Goal: Task Accomplishment & Management: Use online tool/utility

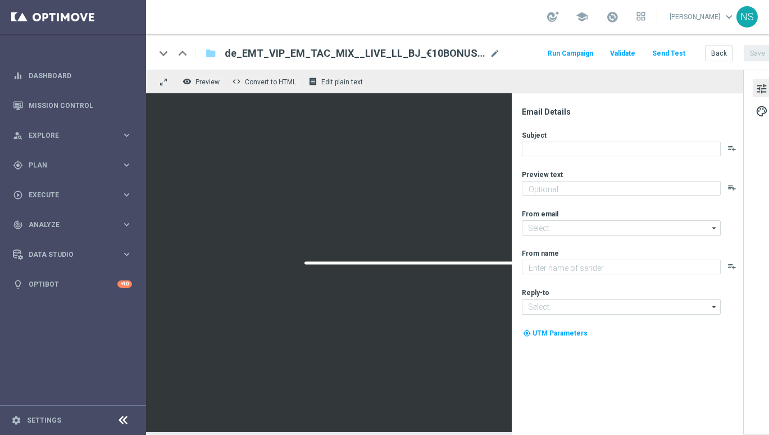
type textarea "Jetzt 10 € Bonus sichern und gratis Blackjack probieren."
type input "[EMAIL_ADDRESS][DOMAIN_NAME]"
type textarea "Millionaires' Club"
type input "[EMAIL_ADDRESS][DOMAIN_NAME]"
click at [417, 266] on div at bounding box center [444, 262] width 597 height 339
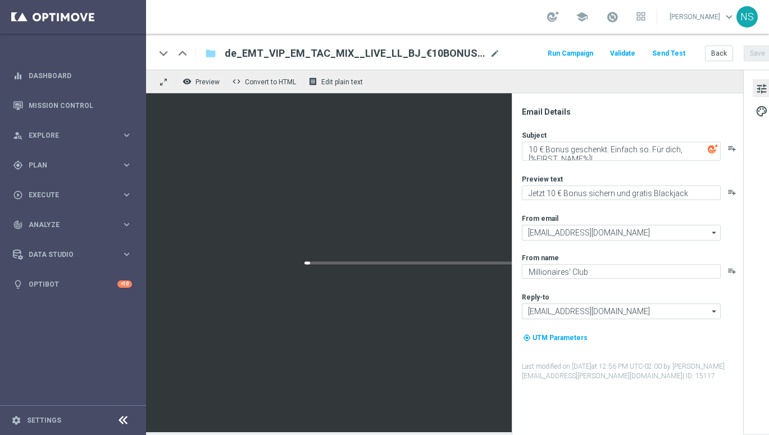
click at [761, 89] on span "tune" at bounding box center [761, 88] width 12 height 15
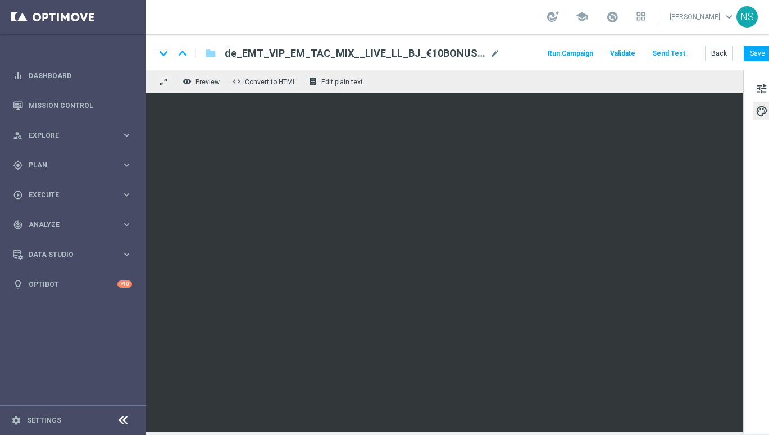
scroll to position [0, 12]
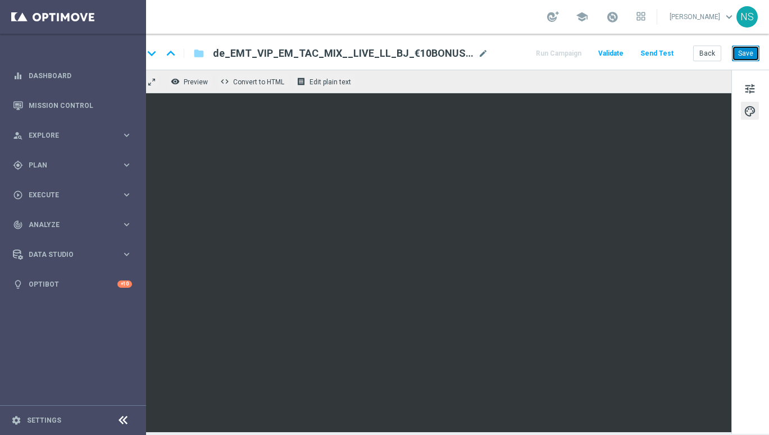
click at [755, 55] on button "Save" at bounding box center [746, 53] width 28 height 16
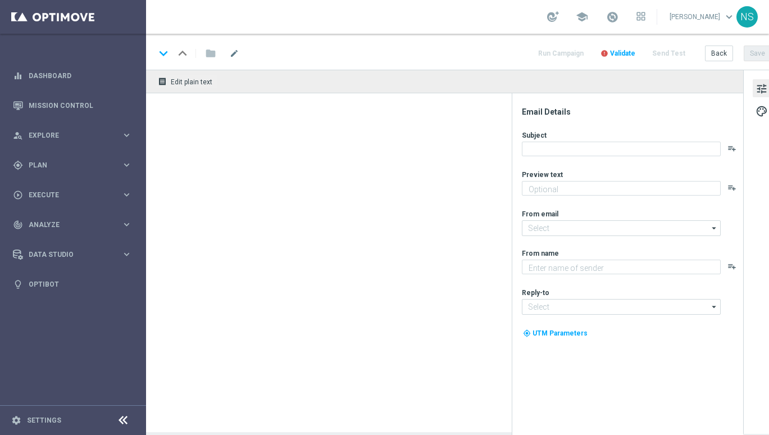
type textarea "Jetzt 10 € Bonus sichern und gratis Blackjack probieren."
type input "[EMAIL_ADDRESS][DOMAIN_NAME]"
type textarea "Millionaires' Club"
type input "vip@lottoland.at"
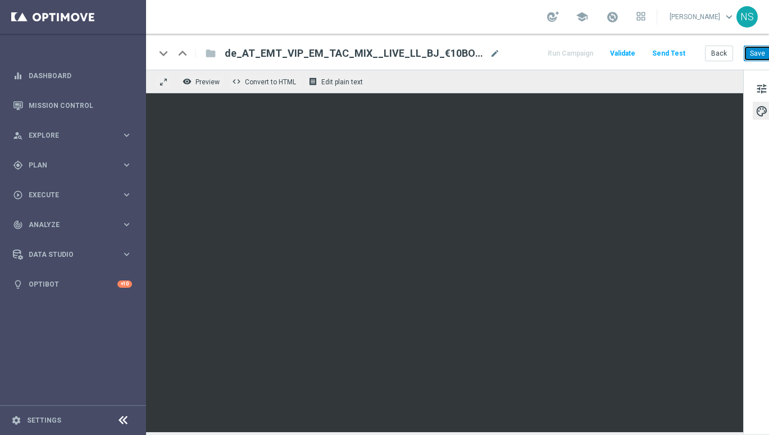
click at [762, 51] on button "Save" at bounding box center [757, 53] width 28 height 16
click at [760, 53] on button "Save" at bounding box center [757, 53] width 28 height 16
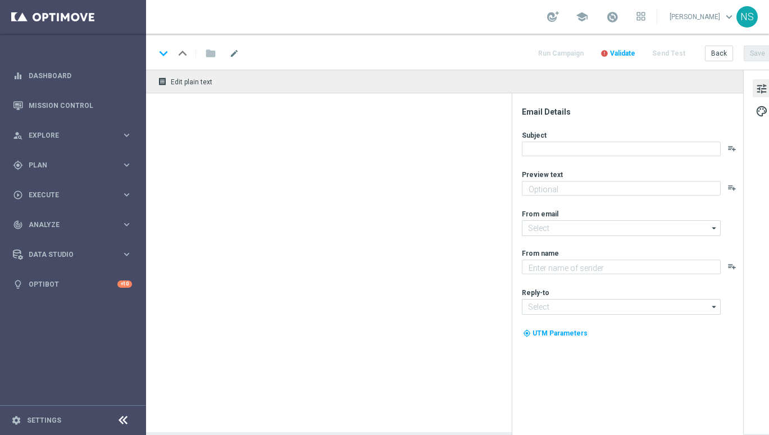
type textarea "Weil du es verdient hast. Hol dir deinen Bonus."
type input "[EMAIL_ADDRESS][DOMAIN_NAME]"
type textarea "Millionaires' Club"
type input "vip@lottoland.com"
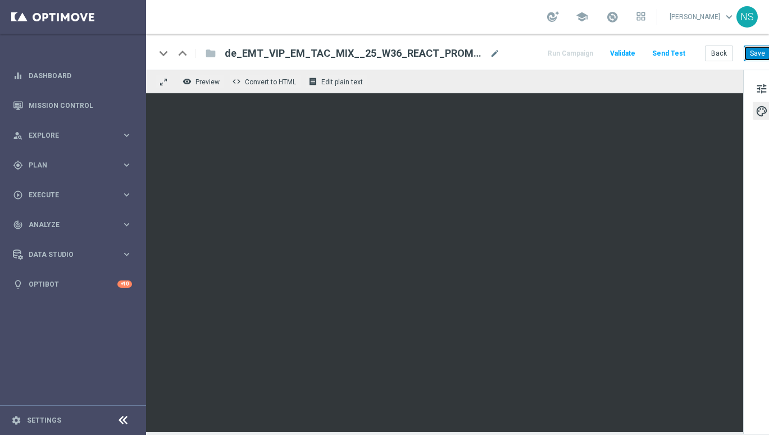
click at [752, 50] on button "Save" at bounding box center [757, 53] width 28 height 16
click at [751, 50] on button "Save" at bounding box center [757, 53] width 28 height 16
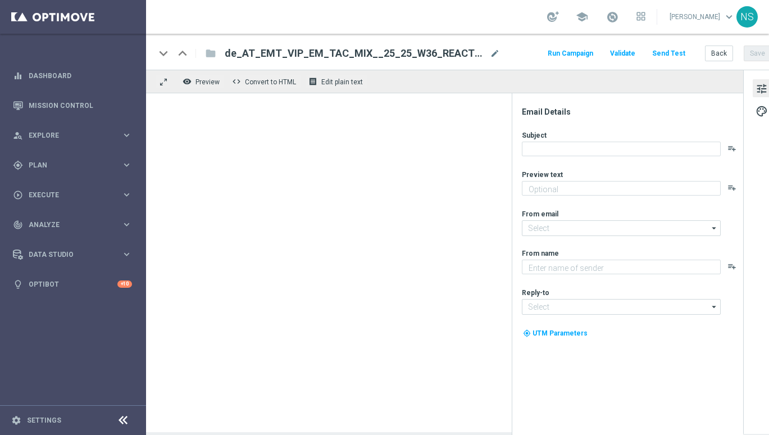
type textarea "Weil du es verdient hast. Hol dir deinen Bonus."
type input "[EMAIL_ADDRESS][DOMAIN_NAME]"
type textarea "Millionaires' Club"
type input "[EMAIL_ADDRESS][DOMAIN_NAME]"
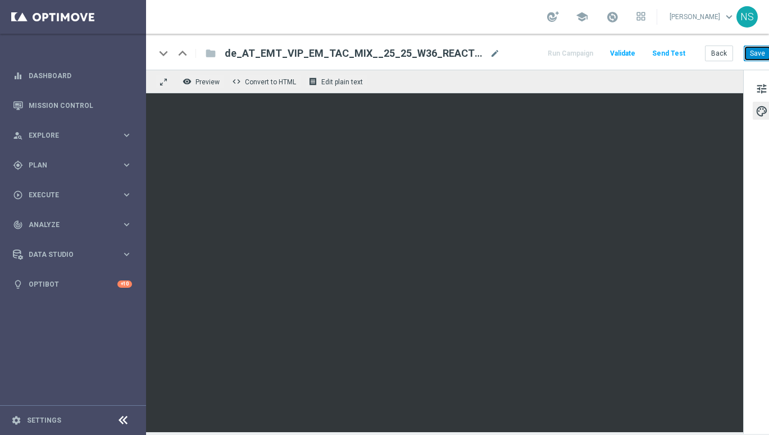
click at [761, 58] on button "Save" at bounding box center [757, 53] width 28 height 16
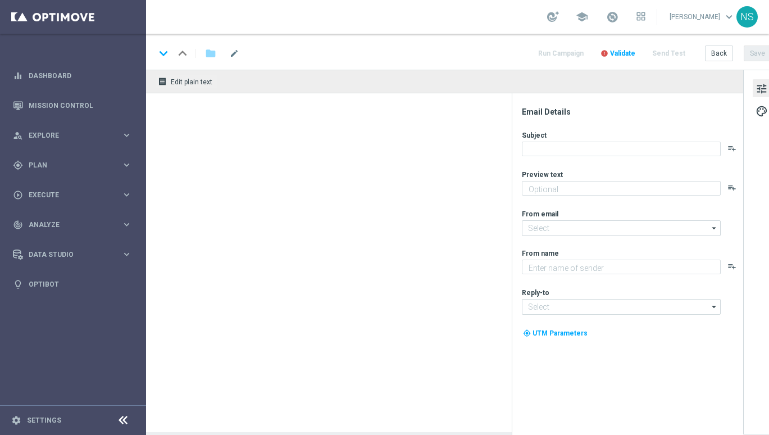
type textarea "Das exklusive Freispiel-Wochenende im Millionaires’ Club"
type textarea "Millionaires' Club"
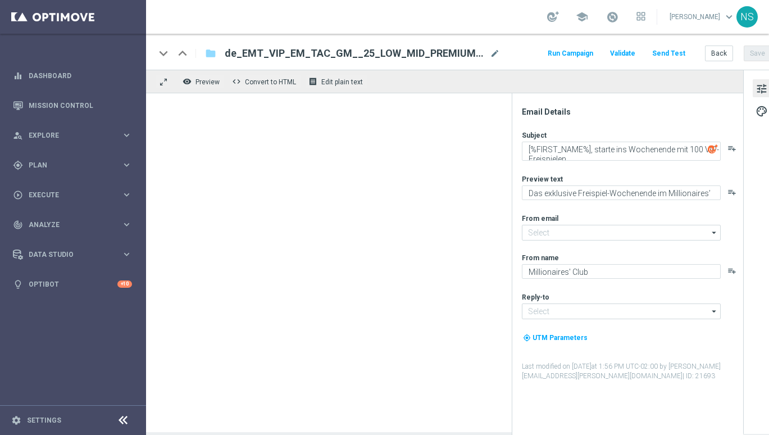
type input "[EMAIL_ADDRESS][DOMAIN_NAME]"
type input "vip@lottoland.com"
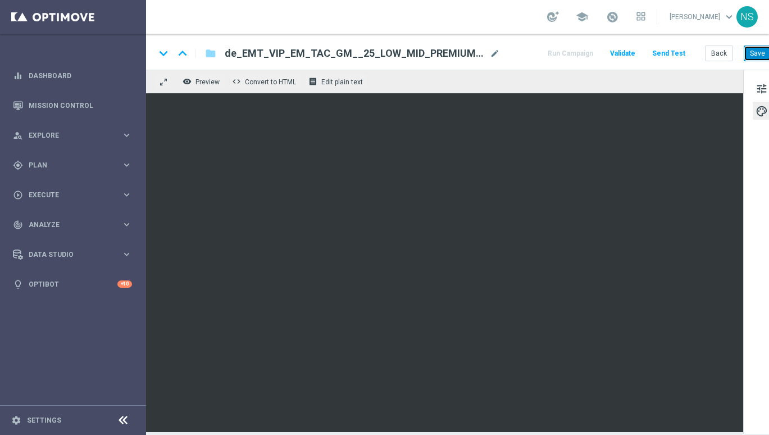
click at [759, 48] on button "Save" at bounding box center [757, 53] width 28 height 16
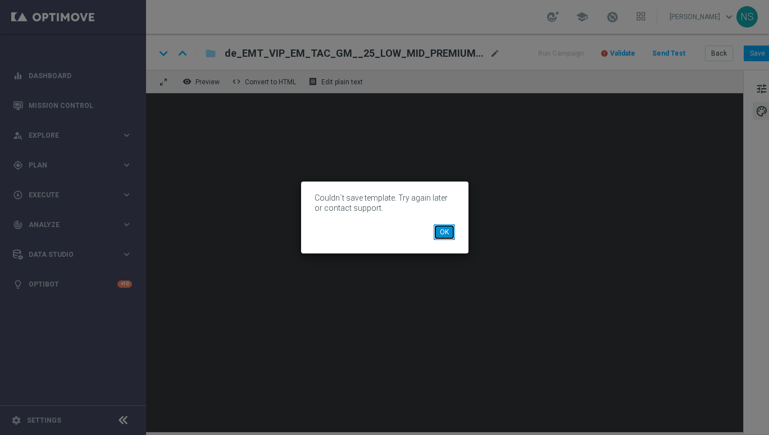
click at [451, 232] on button "OK" at bounding box center [443, 232] width 21 height 16
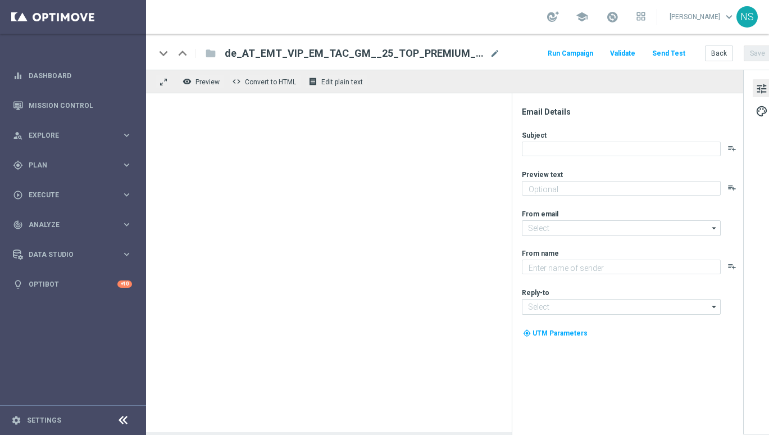
type textarea "Das exklusive Freispiel-Wochenende im Millionaires’ Club"
type input "[EMAIL_ADDRESS][DOMAIN_NAME]"
type textarea "Millionaires' Club"
type input "vip@lottoland.at"
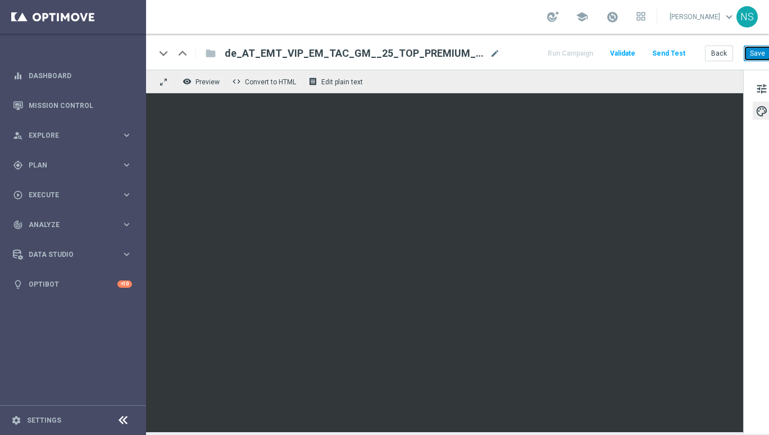
click at [760, 53] on button "Save" at bounding box center [757, 53] width 28 height 16
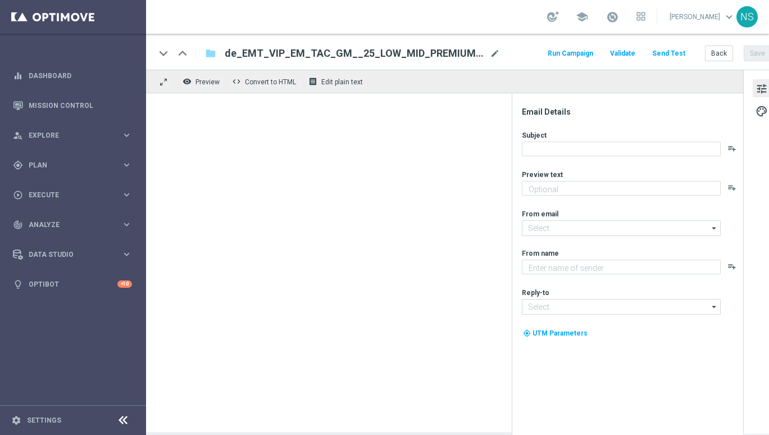
type textarea "Das exklusive Freispiel-Wochenende im Millionaires’ Club"
type textarea "Millionaires' Club"
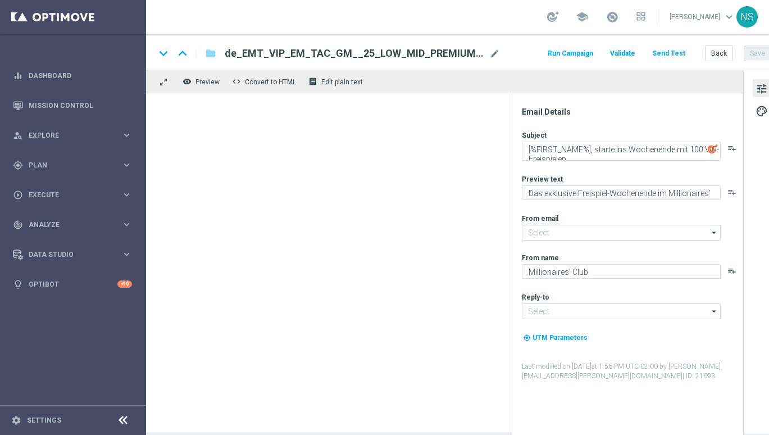
type input "[EMAIL_ADDRESS][DOMAIN_NAME]"
type input "vip@lottoland.com"
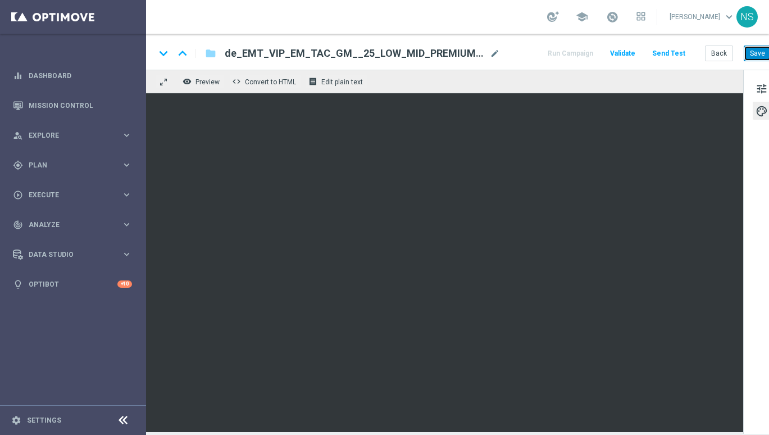
click at [759, 59] on button "Save" at bounding box center [757, 53] width 28 height 16
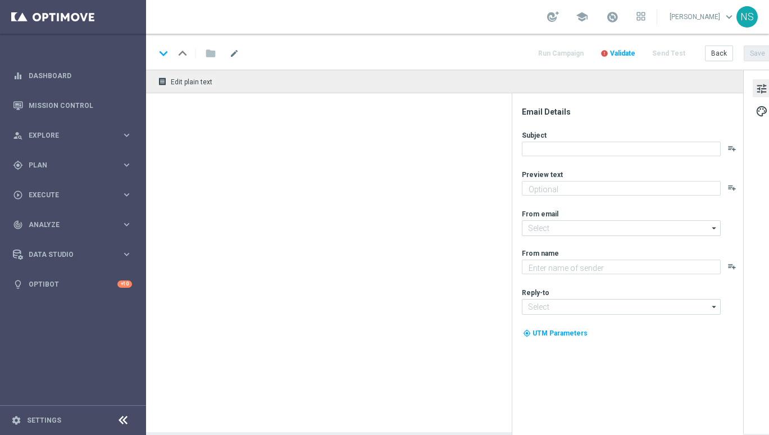
type textarea "Das exklusive Freispiel-Wochenende im Millionaires’ Club"
type input "[EMAIL_ADDRESS][DOMAIN_NAME]"
type textarea "Millionaires' Club"
type input "vip@lottoland.com"
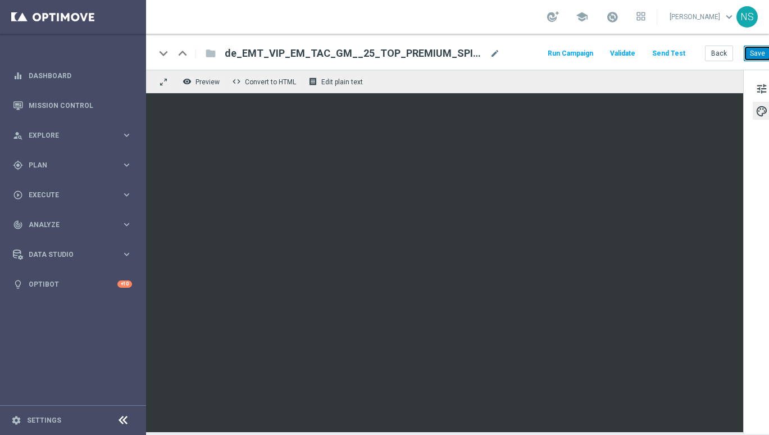
click at [762, 55] on button "Save" at bounding box center [757, 53] width 28 height 16
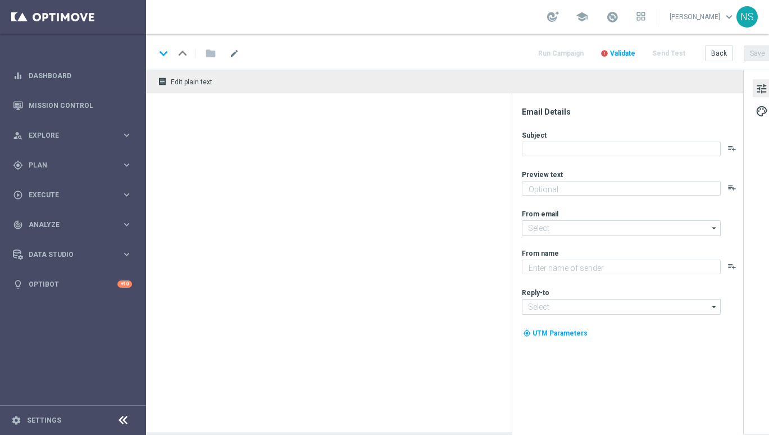
type textarea "Das exklusive Freispiel-Wochenende im Millionaires’ Club"
type input "[EMAIL_ADDRESS][DOMAIN_NAME]"
type textarea "Millionaires' Club"
type input "[EMAIL_ADDRESS][DOMAIN_NAME]"
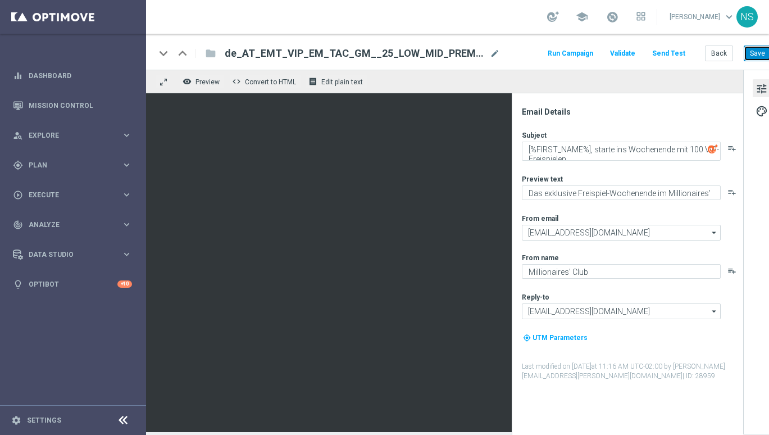
click at [761, 59] on button "Save" at bounding box center [757, 53] width 28 height 16
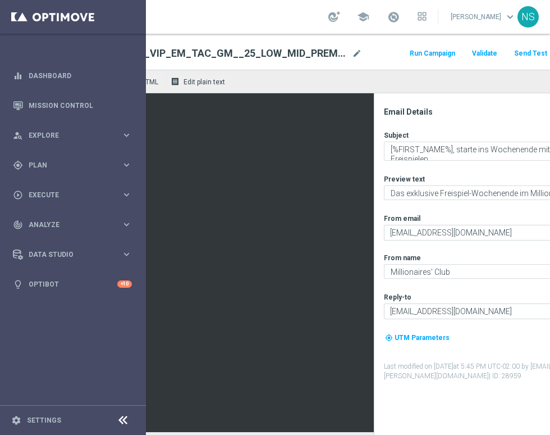
scroll to position [0, 230]
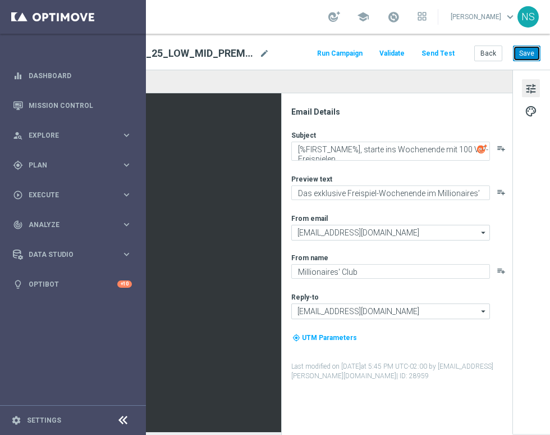
click at [526, 56] on button "Save" at bounding box center [527, 53] width 28 height 16
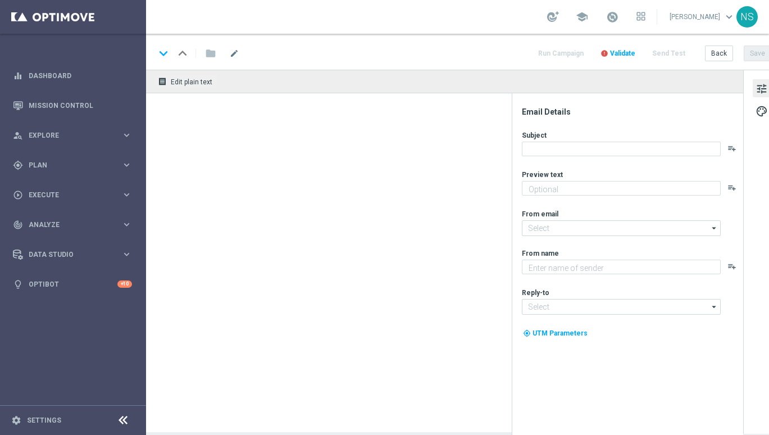
type textarea "Das exklusive Freispiel-Wochenende im Millionaires’ Club"
type textarea "Millionaires' Club"
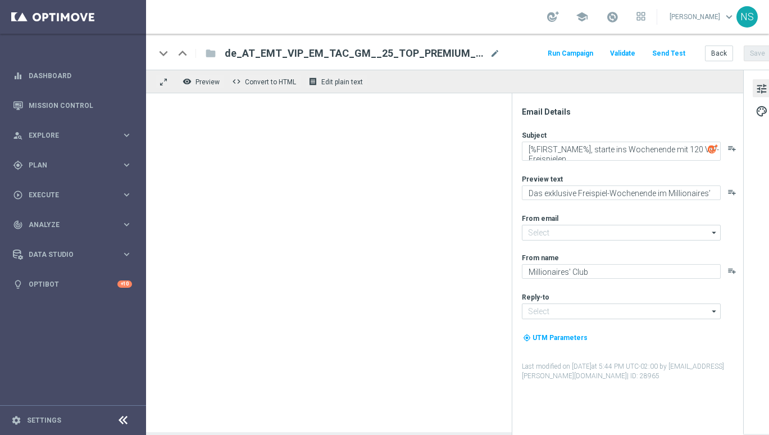
type input "[EMAIL_ADDRESS][DOMAIN_NAME]"
